Goal: Communication & Community: Answer question/provide support

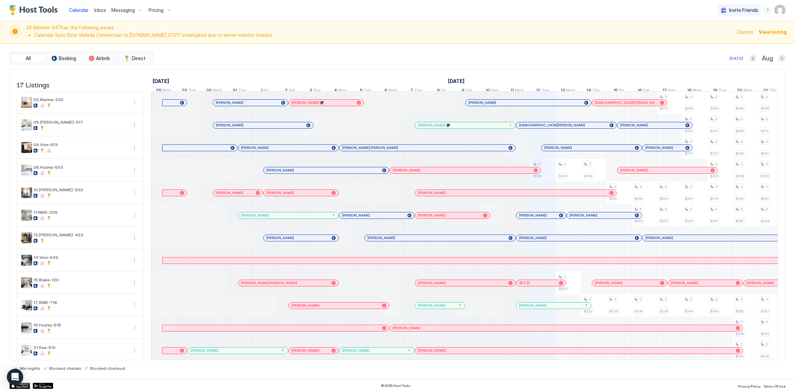
scroll to position [0, 379]
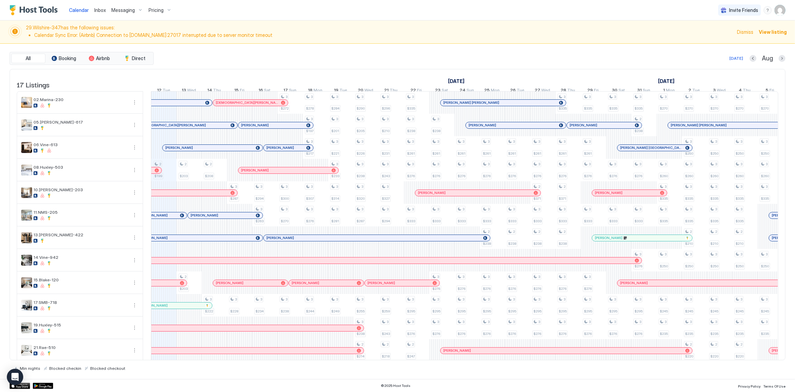
click at [263, 34] on li "Calendar Sync Error: (Airbnb) Connection to main-shard-00-02-vslgp.mongodb.net:…" at bounding box center [383, 35] width 699 height 6
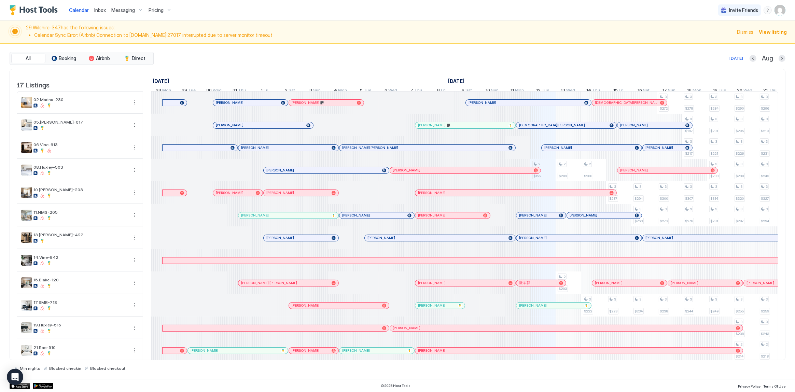
scroll to position [0, 379]
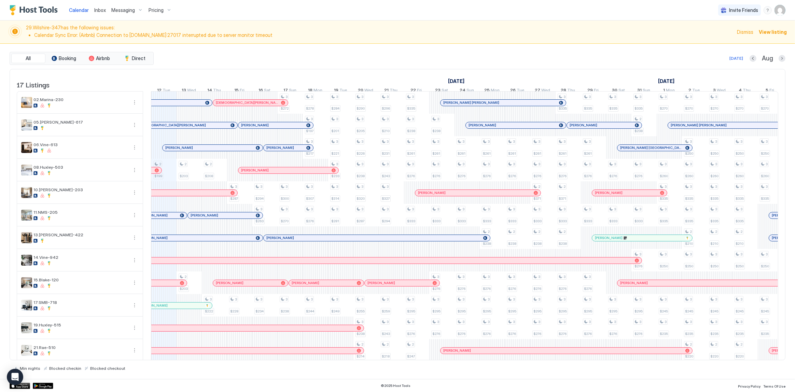
click at [173, 78] on div "[DATE]" at bounding box center [265, 81] width 784 height 10
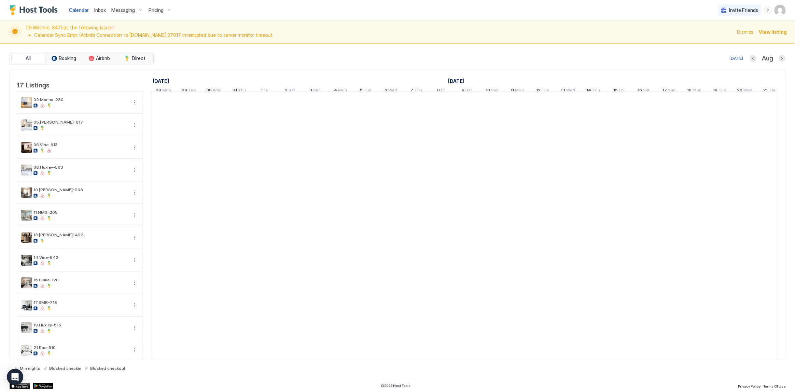
scroll to position [0, 379]
click at [106, 8] on div "Inbox" at bounding box center [100, 10] width 17 height 13
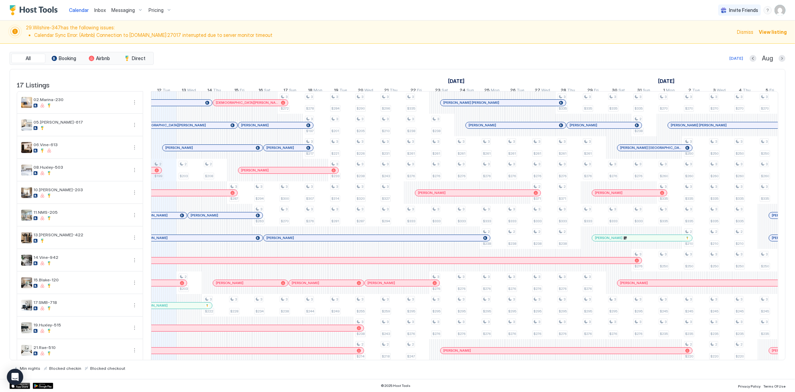
click at [106, 12] on div "Inbox" at bounding box center [100, 10] width 17 height 13
click at [101, 8] on span "Inbox" at bounding box center [100, 10] width 12 height 6
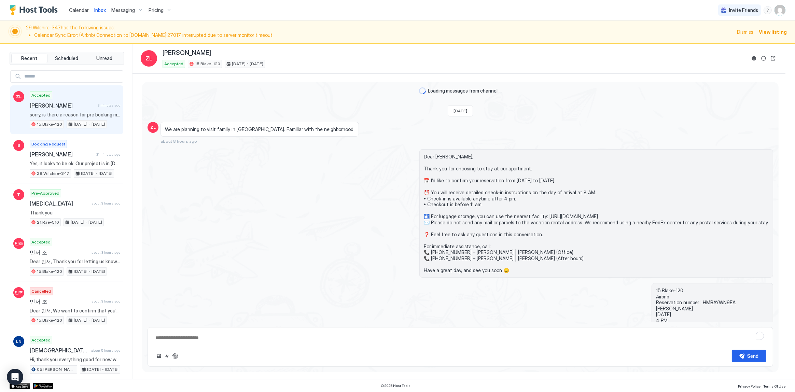
scroll to position [367, 0]
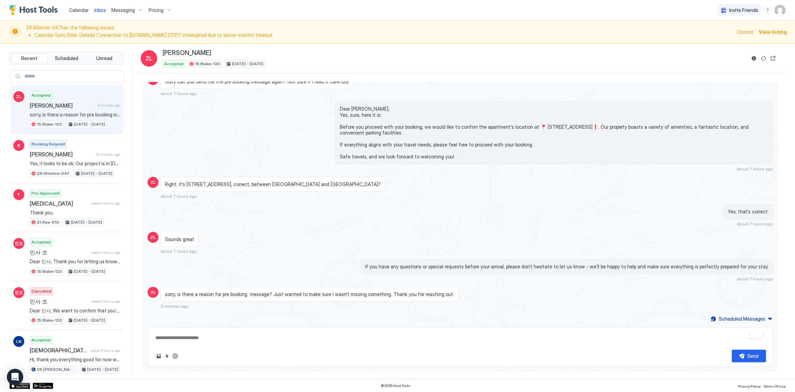
click at [224, 296] on div "sorry, is there a reason for pre booking message? Just wanted to make sure I wa…" at bounding box center [310, 294] width 298 height 15
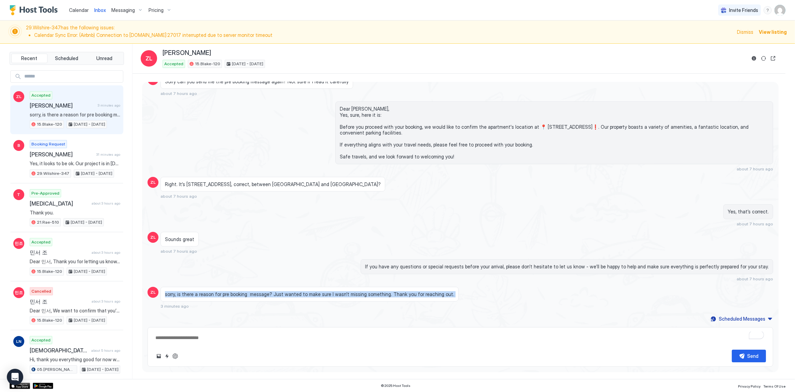
click at [224, 296] on div "sorry, is there a reason for pre booking message? Just wanted to make sure I wa…" at bounding box center [310, 294] width 298 height 15
click at [234, 296] on div "sorry, is there a reason for pre booking message? Just wanted to make sure I wa…" at bounding box center [310, 294] width 298 height 15
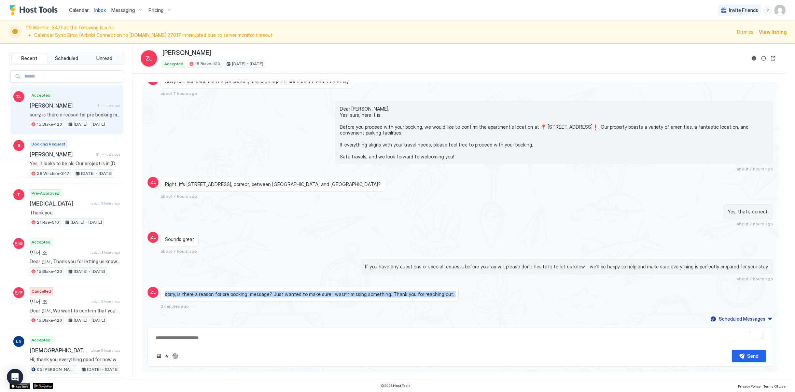
click at [289, 292] on span "sorry, is there a reason for pre booking message? Just wanted to make sure I wa…" at bounding box center [309, 294] width 289 height 6
click at [312, 293] on span "sorry, is there a reason for pre booking message? Just wanted to make sure I wa…" at bounding box center [309, 294] width 289 height 6
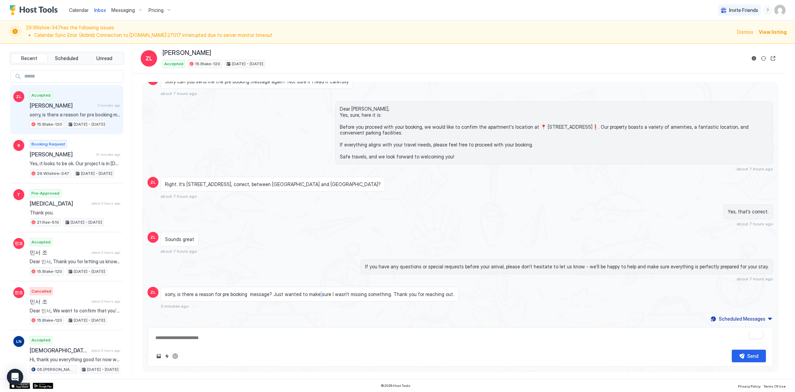
click at [312, 293] on span "sorry, is there a reason for pre booking message? Just wanted to make sure I wa…" at bounding box center [309, 294] width 289 height 6
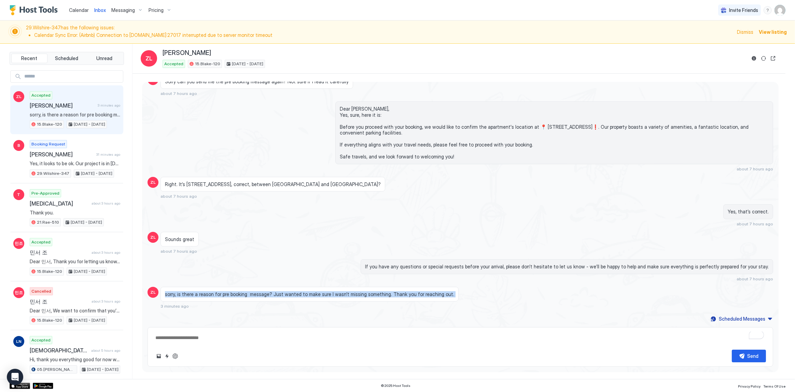
click at [312, 293] on span "sorry, is there a reason for pre booking message? Just wanted to make sure I wa…" at bounding box center [309, 294] width 289 height 6
click at [345, 299] on div "sorry, is there a reason for pre booking message? Just wanted to make sure I wa…" at bounding box center [310, 294] width 298 height 15
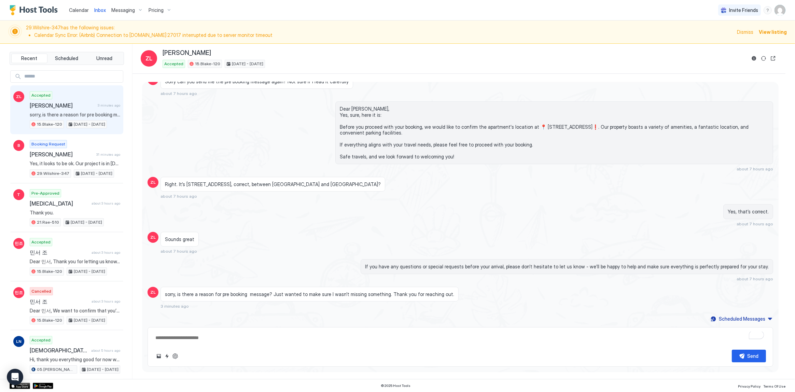
click at [352, 294] on span "sorry, is there a reason for pre booking message? Just wanted to make sure I wa…" at bounding box center [309, 294] width 289 height 6
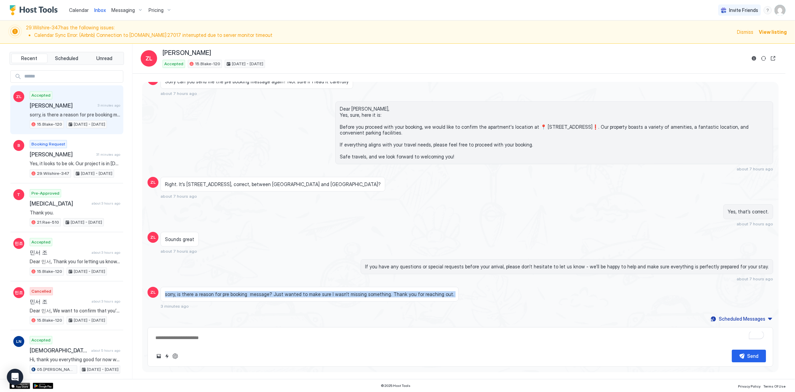
click at [352, 294] on span "sorry, is there a reason for pre booking message? Just wanted to make sure I wa…" at bounding box center [309, 294] width 289 height 6
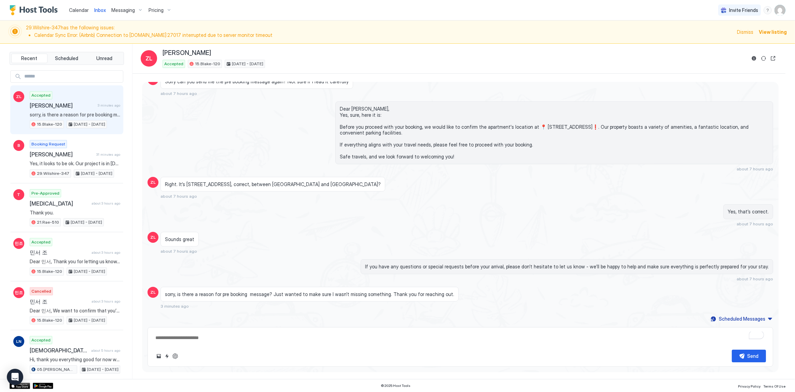
click at [262, 255] on div "Yesterday ZL We are planning to visit family in West Hollywood. Familiar with t…" at bounding box center [460, 19] width 637 height 609
click at [164, 355] on button "Quick reply" at bounding box center [167, 356] width 8 height 8
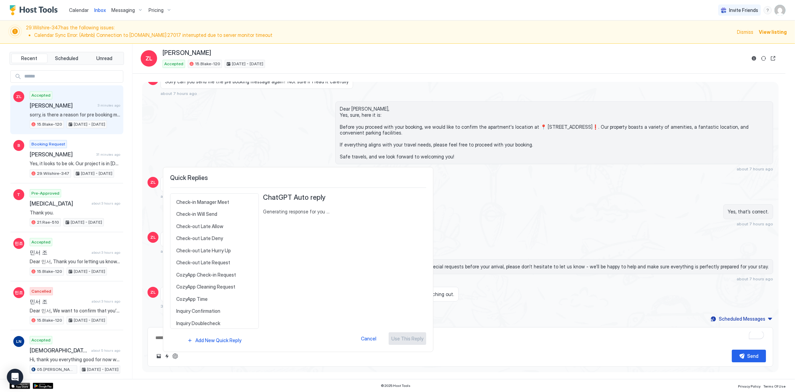
scroll to position [186, 0]
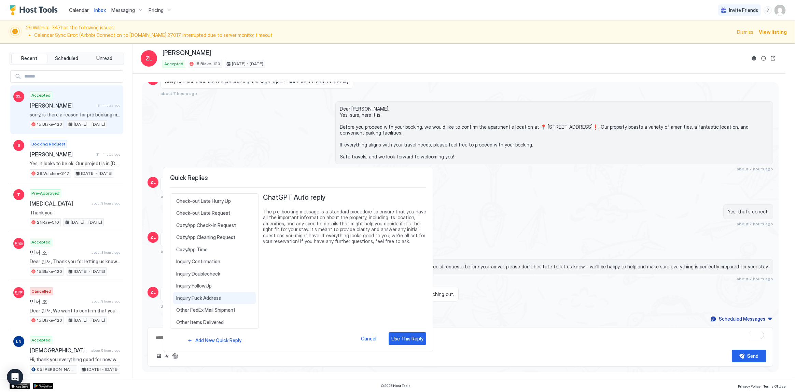
click at [212, 298] on span "Inquiry Fuck Address" at bounding box center [214, 298] width 77 height 6
click at [399, 331] on div "Inquiry Fuck Address Dear {{Guest First Name}}, To protect the privacy of both …" at bounding box center [344, 269] width 163 height 152
click at [399, 336] on div "Use This Reply" at bounding box center [408, 338] width 32 height 7
type textarea "*"
type textarea "**********"
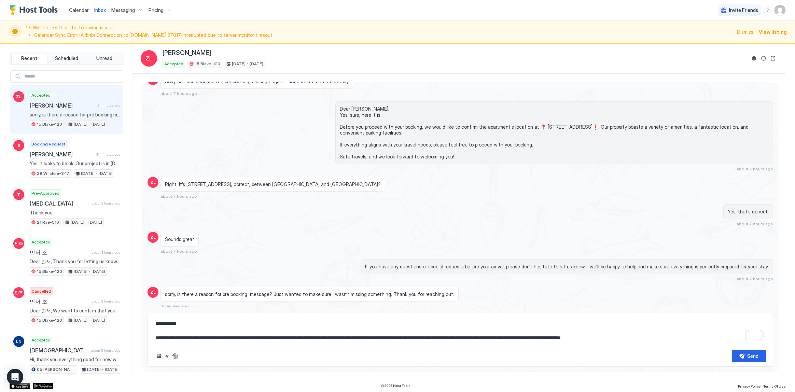
click at [502, 257] on div "Yesterday ZL We are planning to visit family in West Hollywood. Familiar with t…" at bounding box center [460, 19] width 637 height 609
click at [280, 336] on textarea "**********" at bounding box center [461, 330] width 612 height 27
click at [334, 330] on textarea "**********" at bounding box center [461, 330] width 612 height 27
click at [378, 327] on textarea "**********" at bounding box center [461, 330] width 612 height 27
click at [384, 321] on textarea "**********" at bounding box center [461, 330] width 612 height 27
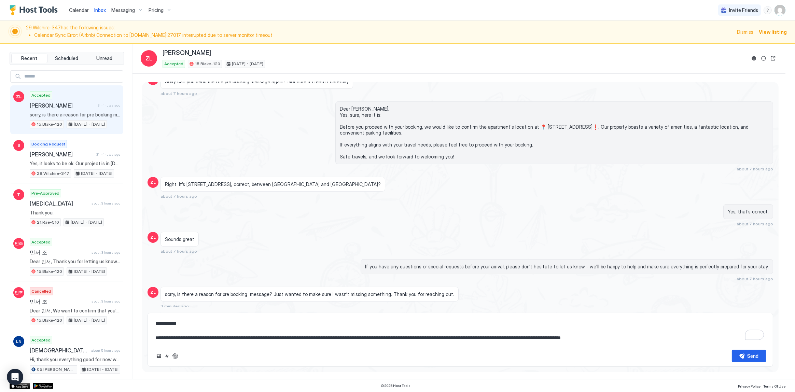
click at [398, 328] on textarea "**********" at bounding box center [461, 330] width 612 height 27
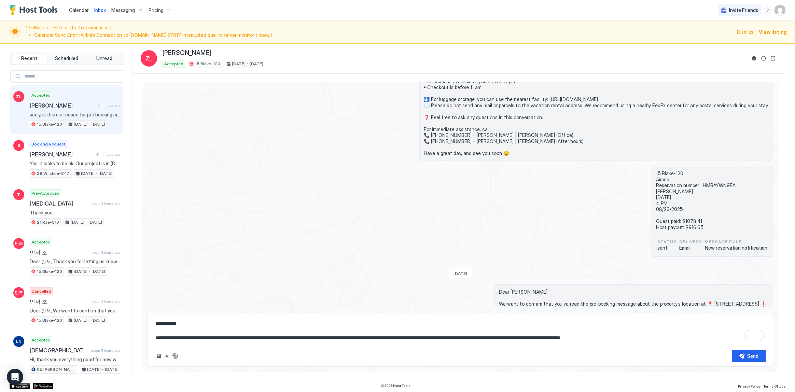
scroll to position [57, 0]
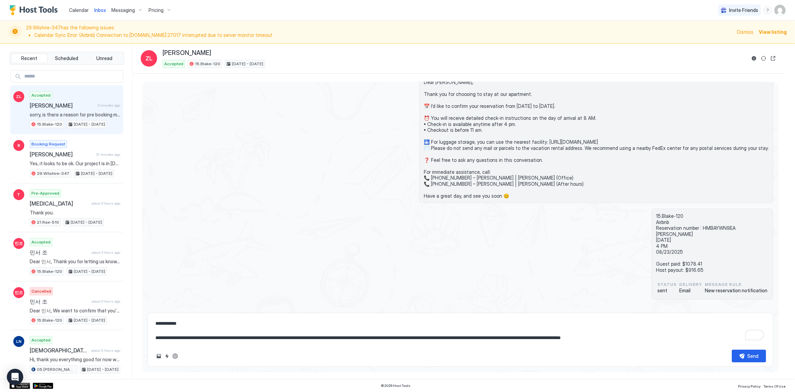
click at [476, 339] on textarea "**********" at bounding box center [461, 330] width 612 height 27
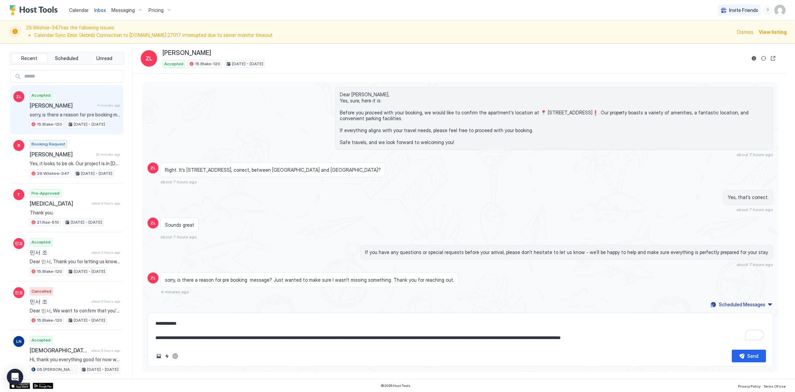
scroll to position [382, 0]
type textarea "*"
type textarea "**********"
type textarea "*"
type textarea "**********"
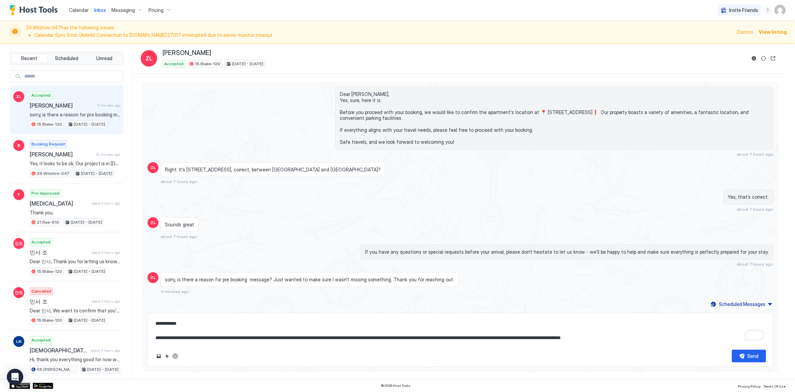
type textarea "*"
type textarea "**********"
type textarea "*"
type textarea "**********"
type textarea "*"
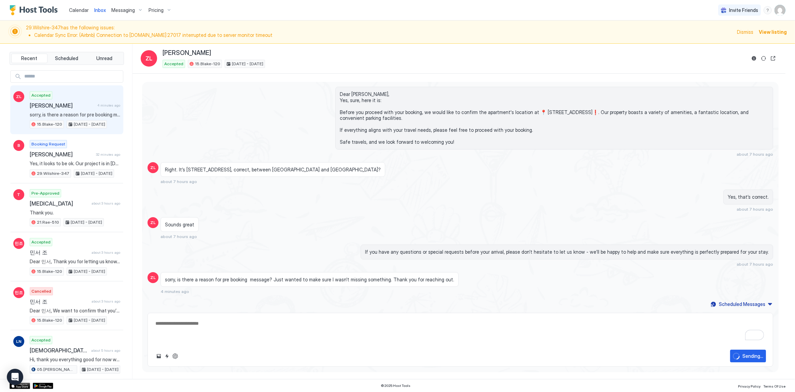
scroll to position [407, 0]
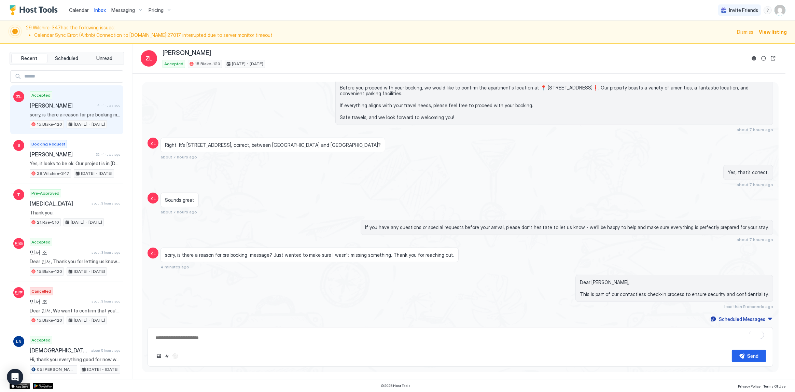
click at [462, 220] on div "If you have any questions or special requests before your arrival, please don’t…" at bounding box center [567, 227] width 413 height 15
click at [318, 124] on div "Dear Zhanna, Yes, sure, here it is: Before you proceed with your booking, we wo…" at bounding box center [461, 97] width 626 height 70
click at [390, 90] on span "Dear Zhanna, Yes, sure, here it is: Before you proceed with your booking, we wo…" at bounding box center [554, 94] width 429 height 54
type textarea "*"
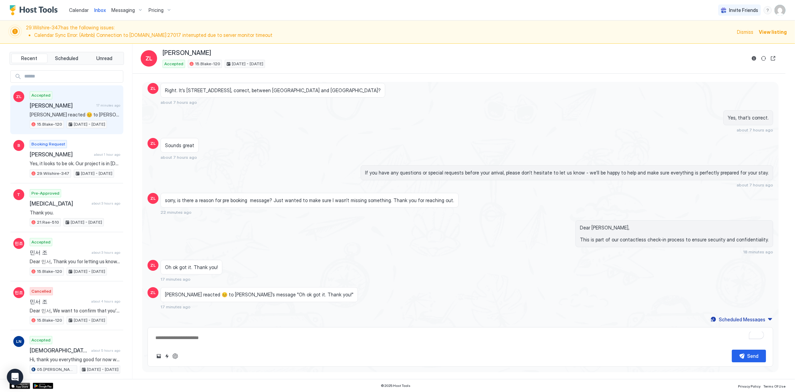
click at [83, 10] on span "Calendar" at bounding box center [79, 10] width 20 height 6
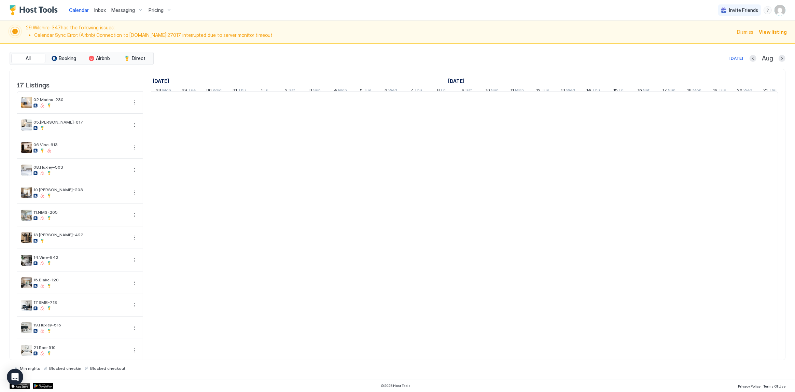
scroll to position [0, 379]
click at [96, 11] on span "Inbox" at bounding box center [100, 10] width 12 height 6
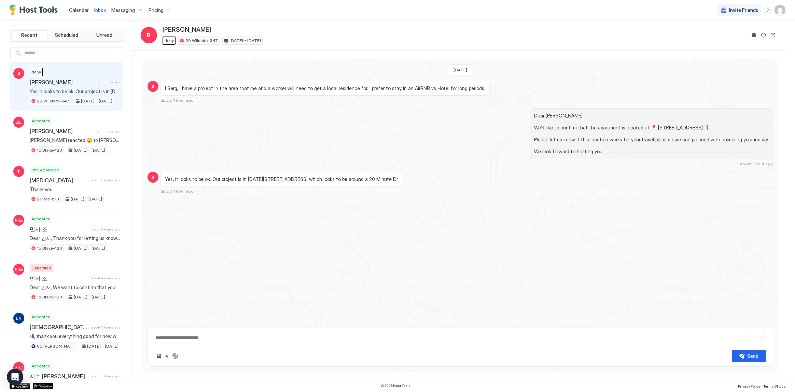
type textarea "*"
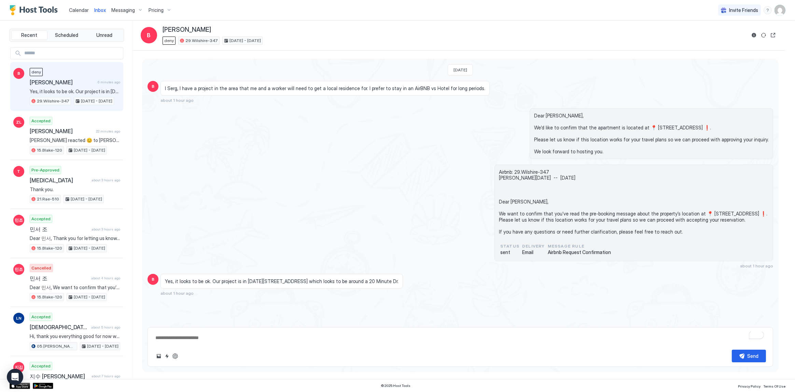
click at [341, 152] on div "Dear Brian, We’d like to confirm that the apartment is located at 📍 5600 Wilshi…" at bounding box center [555, 133] width 438 height 51
click at [312, 174] on div "Airbnb: 29.Wilshire-347 Brian Sun, September 7th -- Mon, October 6th Dear Brian…" at bounding box center [461, 217] width 626 height 104
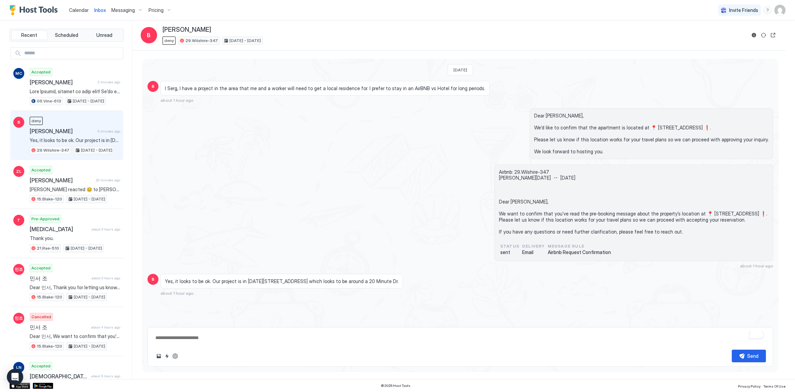
click at [260, 147] on div "Dear [PERSON_NAME], We’d like to confirm that the apartment is located at 📍 [ST…" at bounding box center [461, 133] width 626 height 51
click at [271, 145] on div "Dear [PERSON_NAME], We’d like to confirm that the apartment is located at 📍 [ST…" at bounding box center [461, 133] width 626 height 51
click at [66, 92] on span at bounding box center [75, 91] width 91 height 6
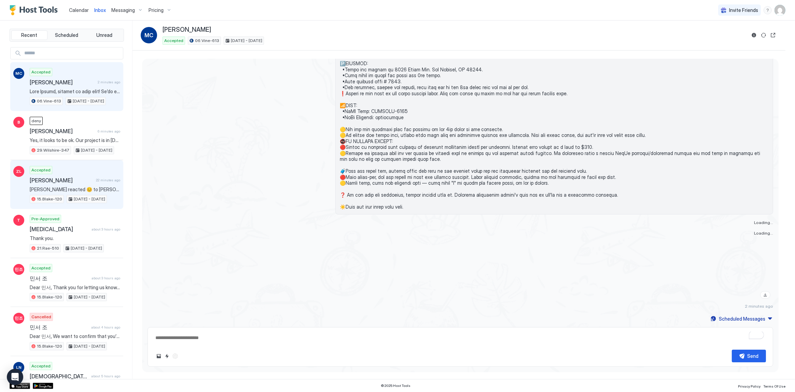
scroll to position [1290, 0]
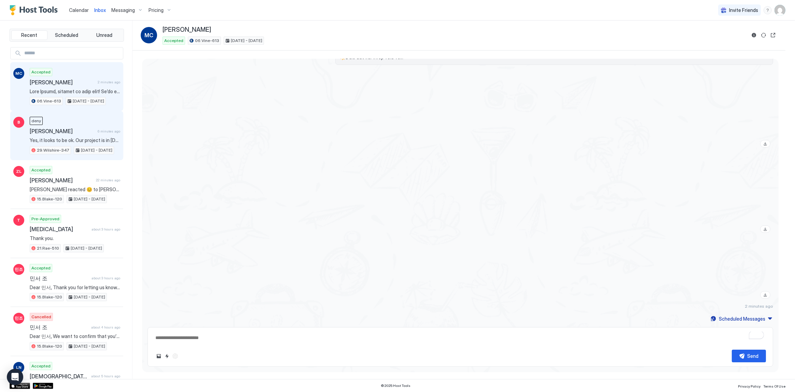
click at [87, 129] on span "[PERSON_NAME]" at bounding box center [62, 131] width 65 height 7
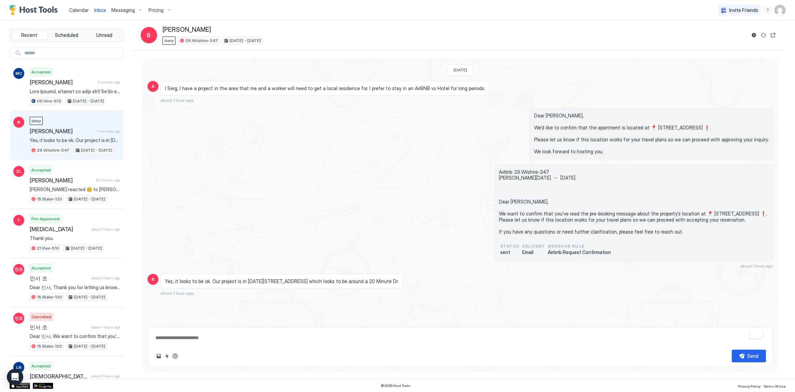
click at [80, 10] on span "Calendar" at bounding box center [79, 10] width 20 height 6
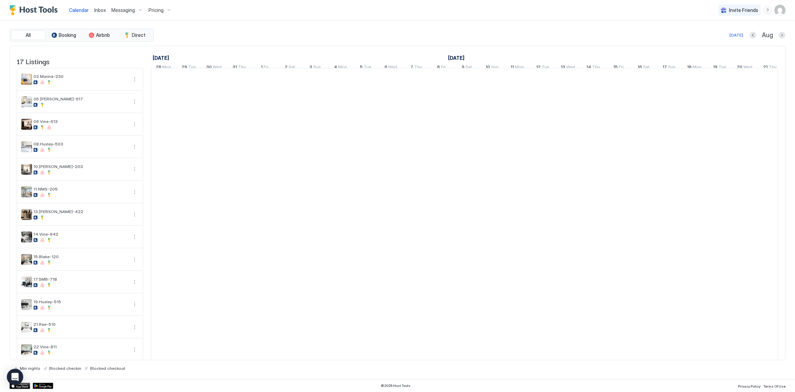
scroll to position [0, 379]
click at [100, 10] on span "Inbox" at bounding box center [100, 10] width 12 height 6
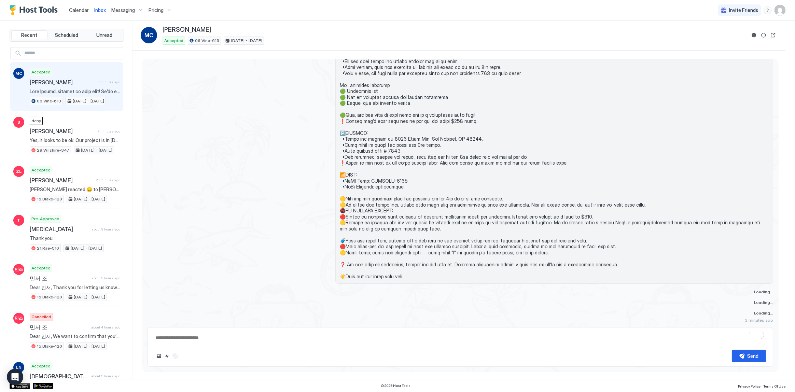
scroll to position [1085, 0]
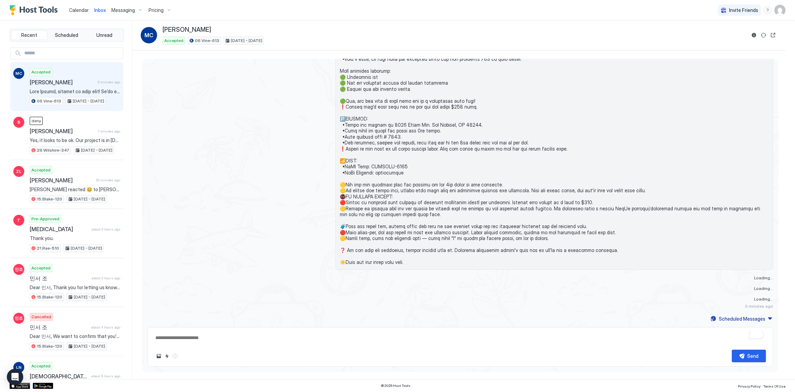
click at [390, 219] on span at bounding box center [554, 94] width 429 height 341
click at [62, 128] on span "[PERSON_NAME]" at bounding box center [62, 131] width 65 height 7
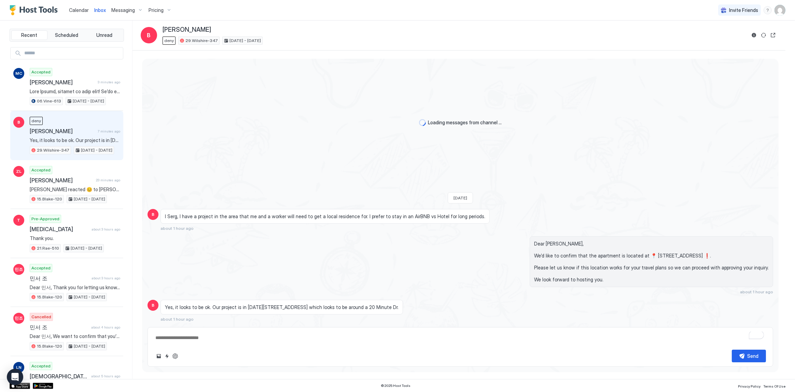
click at [558, 246] on span "Dear [PERSON_NAME], We’d like to confirm that the apartment is located at 📍 [ST…" at bounding box center [651, 262] width 235 height 42
copy span "Dear [PERSON_NAME],"
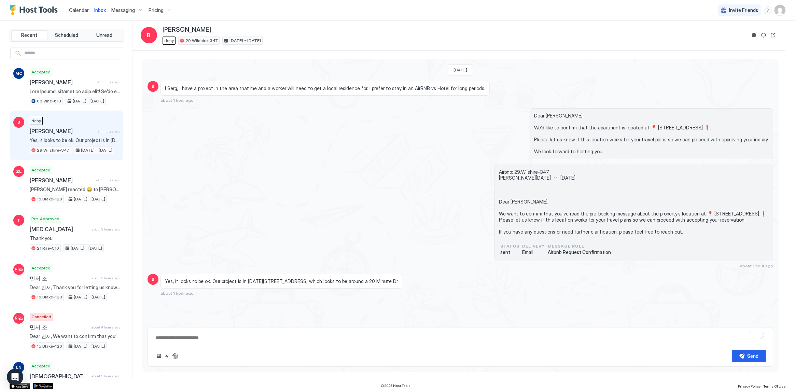
click at [228, 341] on textarea "To enrich screen reader interactions, please activate Accessibility in Grammarl…" at bounding box center [461, 338] width 612 height 13
paste textarea "**********"
type textarea "*"
type textarea "**********"
click at [744, 355] on button "Send" at bounding box center [749, 356] width 34 height 13
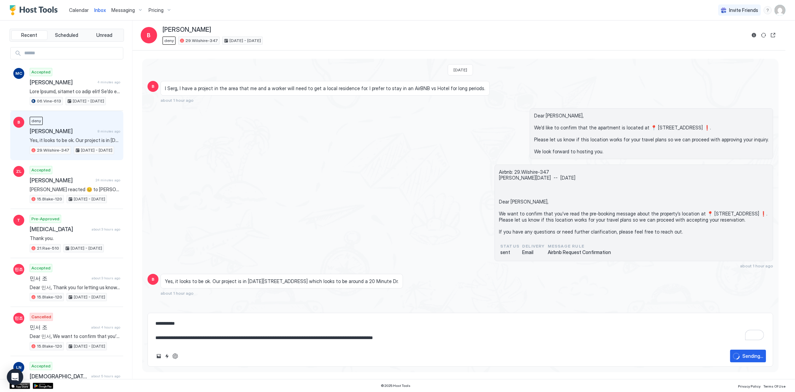
type textarea "*"
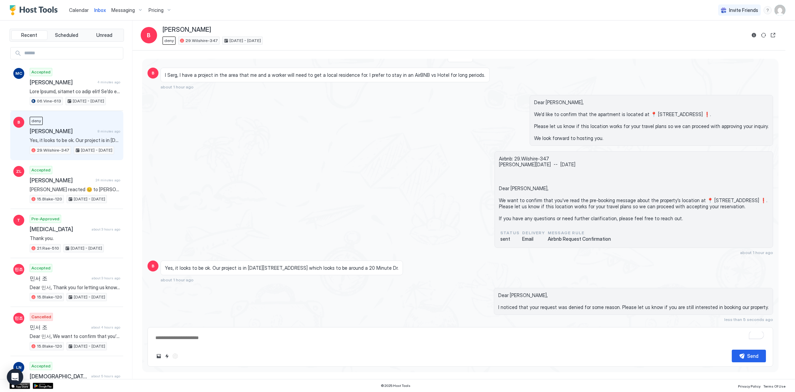
click at [229, 167] on div "Airbnb: 29.Wilshire-347 [PERSON_NAME][DATE] -- [DATE] Dear [PERSON_NAME], We wa…" at bounding box center [461, 203] width 626 height 104
click at [384, 103] on div "Dear [PERSON_NAME], We’d like to confirm that the apartment is located at 📍 [ST…" at bounding box center [555, 120] width 438 height 51
click at [507, 267] on div "Yes, it looks to be ok. Our project is in [DATE][STREET_ADDRESS] which looks to…" at bounding box center [380, 272] width 438 height 22
click at [416, 235] on div "Airbnb: 29.Wilshire-347 [PERSON_NAME][DATE] -- [DATE] Dear [PERSON_NAME], We wa…" at bounding box center [461, 203] width 626 height 104
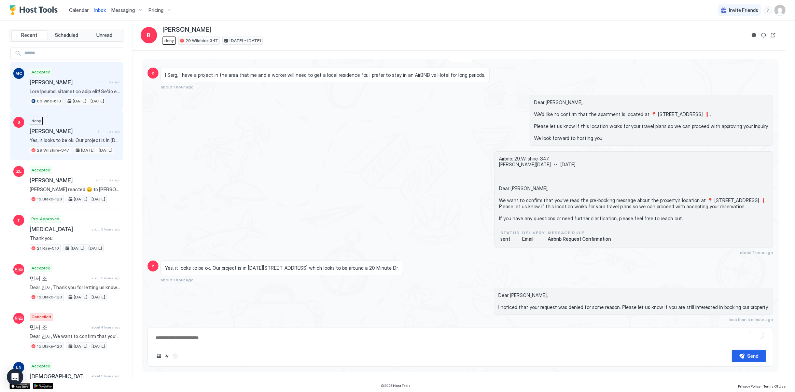
click at [84, 82] on span "[PERSON_NAME]" at bounding box center [62, 82] width 65 height 7
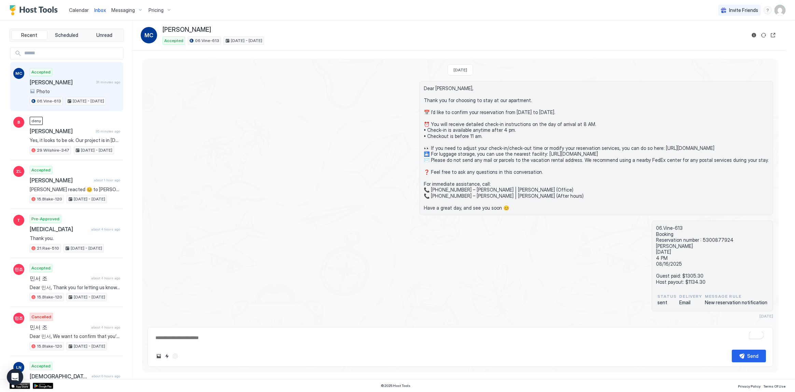
type textarea "*"
